Goal: Information Seeking & Learning: Check status

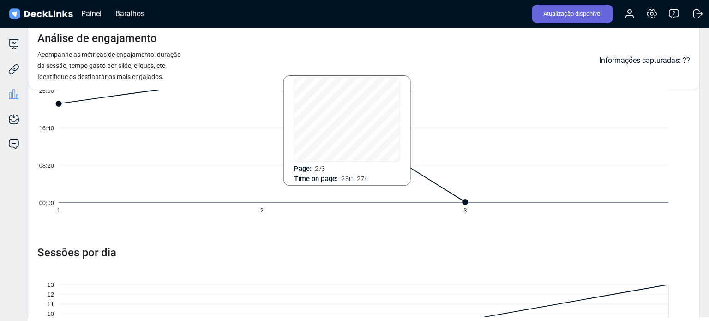
scroll to position [185, 0]
click at [345, 154] on icon at bounding box center [262, 138] width 407 height 127
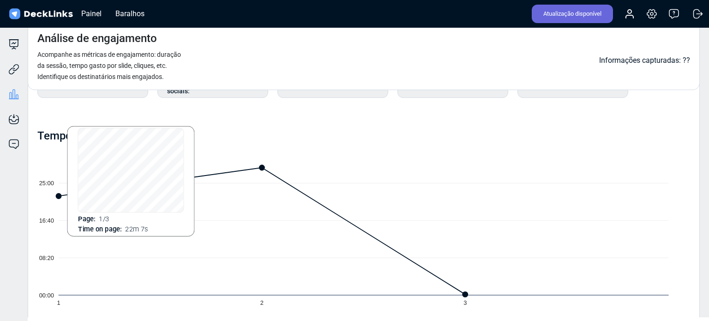
click at [123, 222] on icon "00:00 08:20 16:40 25:00 1 2 3" at bounding box center [363, 231] width 653 height 170
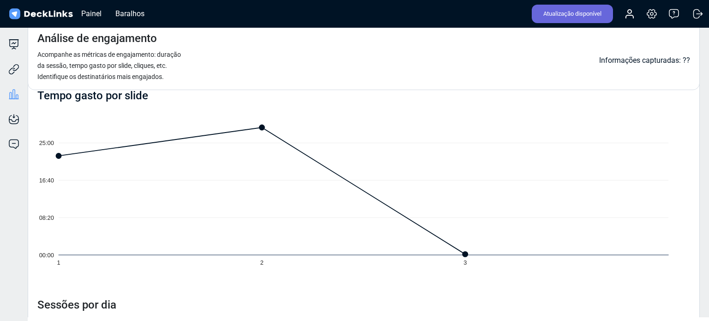
scroll to position [0, 0]
